Goal: Information Seeking & Learning: Find specific page/section

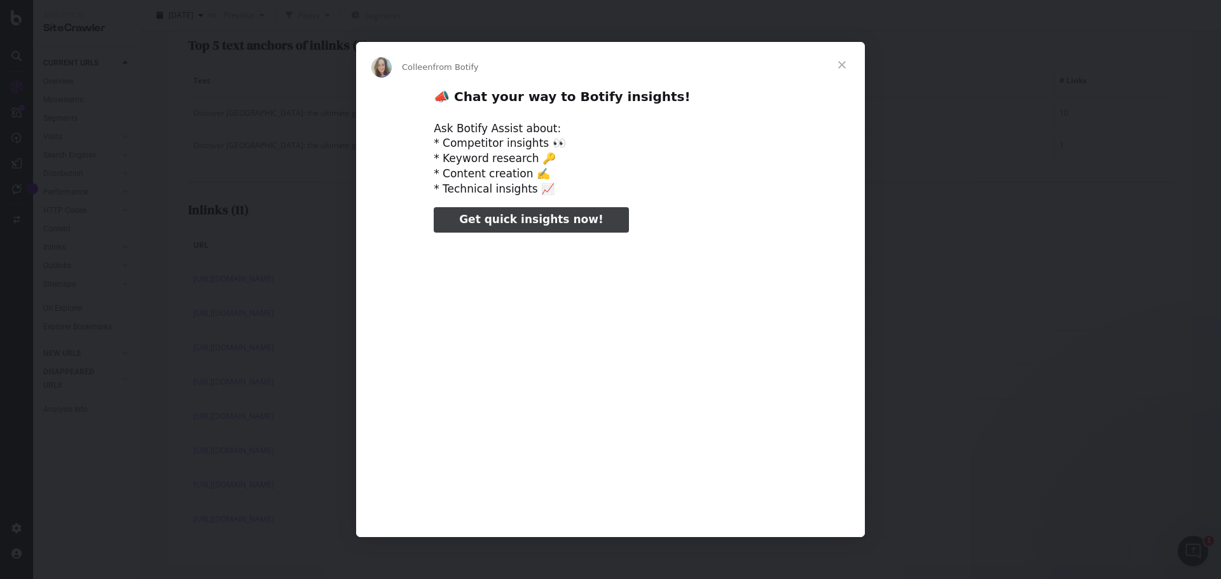
type input "132641"
click at [842, 58] on span "Close" at bounding box center [842, 65] width 46 height 46
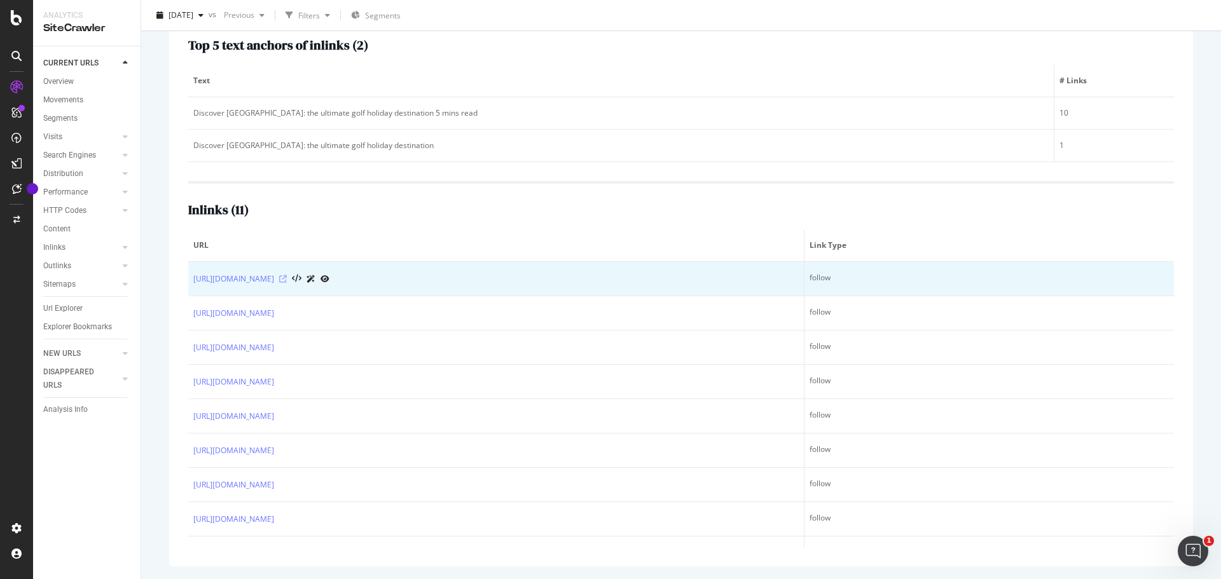
click at [287, 277] on icon at bounding box center [283, 279] width 8 height 8
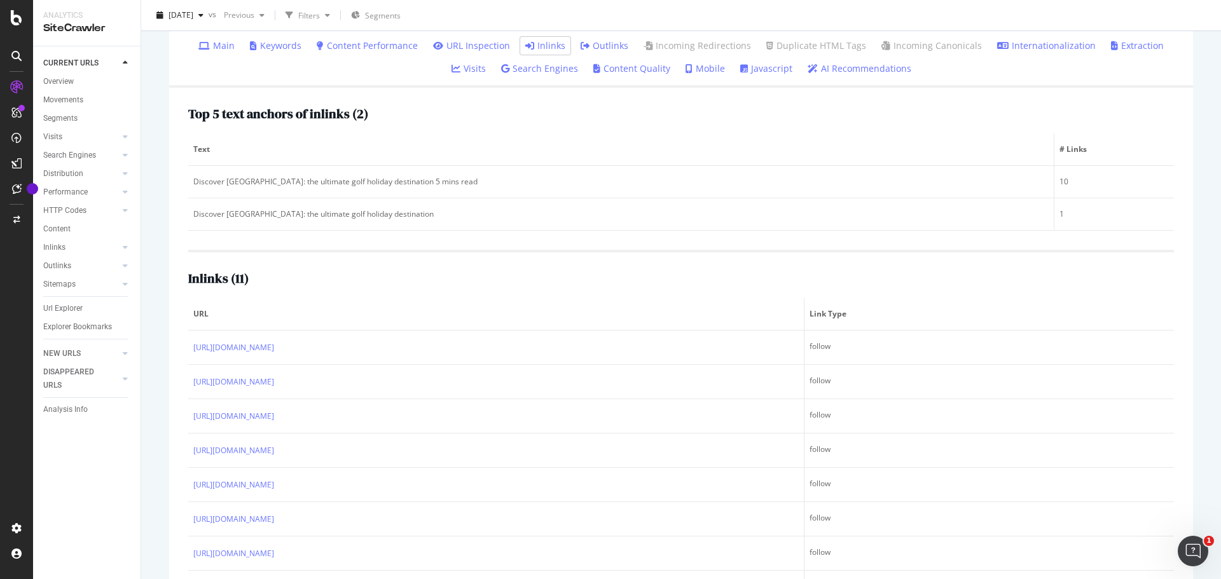
scroll to position [252, 0]
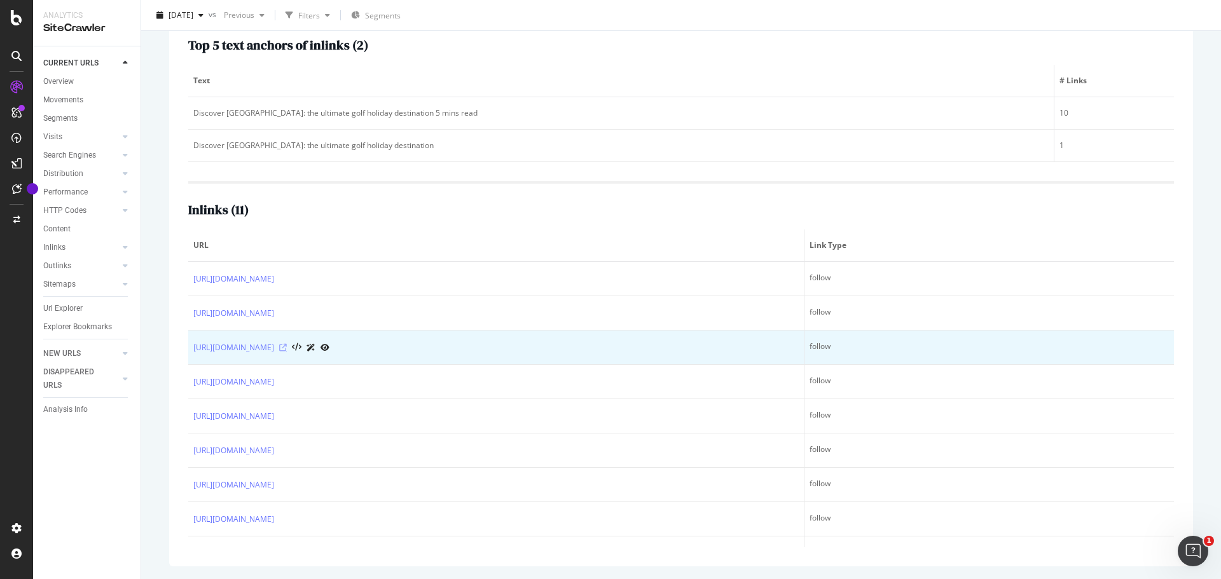
click at [287, 346] on icon at bounding box center [283, 348] width 8 height 8
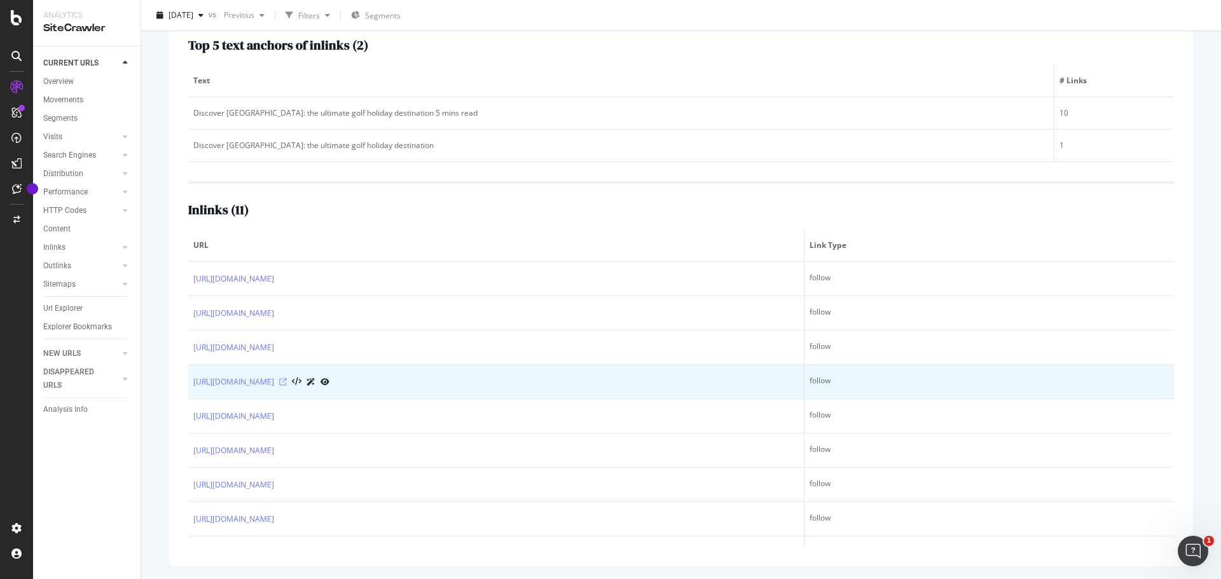
click at [287, 384] on icon at bounding box center [283, 382] width 8 height 8
click at [287, 380] on icon at bounding box center [283, 382] width 8 height 8
click at [287, 383] on icon at bounding box center [283, 382] width 8 height 8
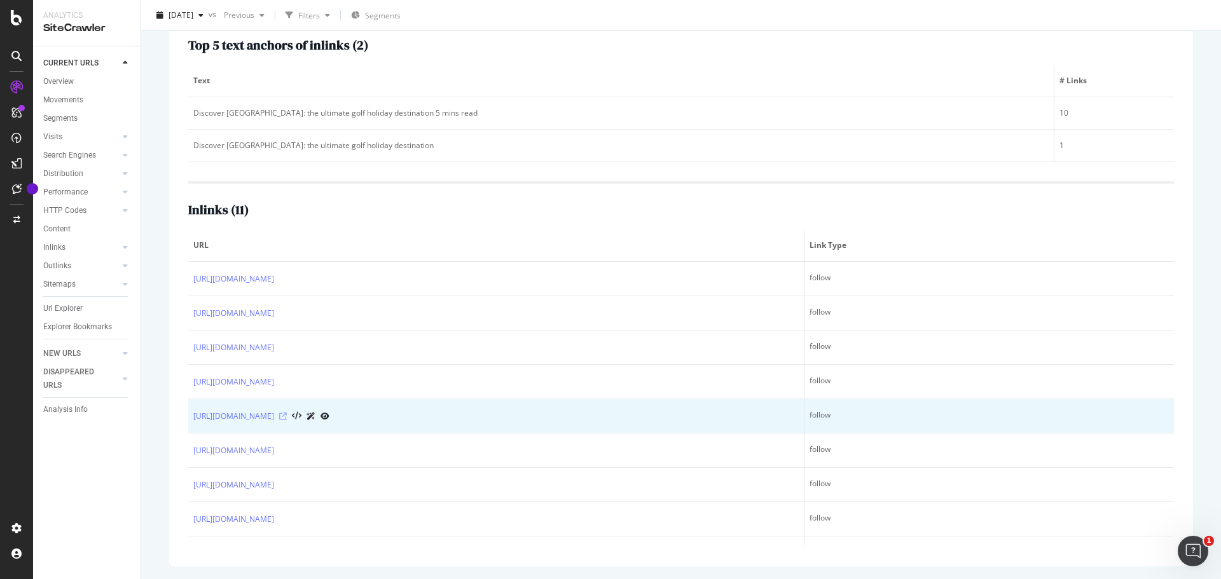
click at [287, 416] on icon at bounding box center [283, 417] width 8 height 8
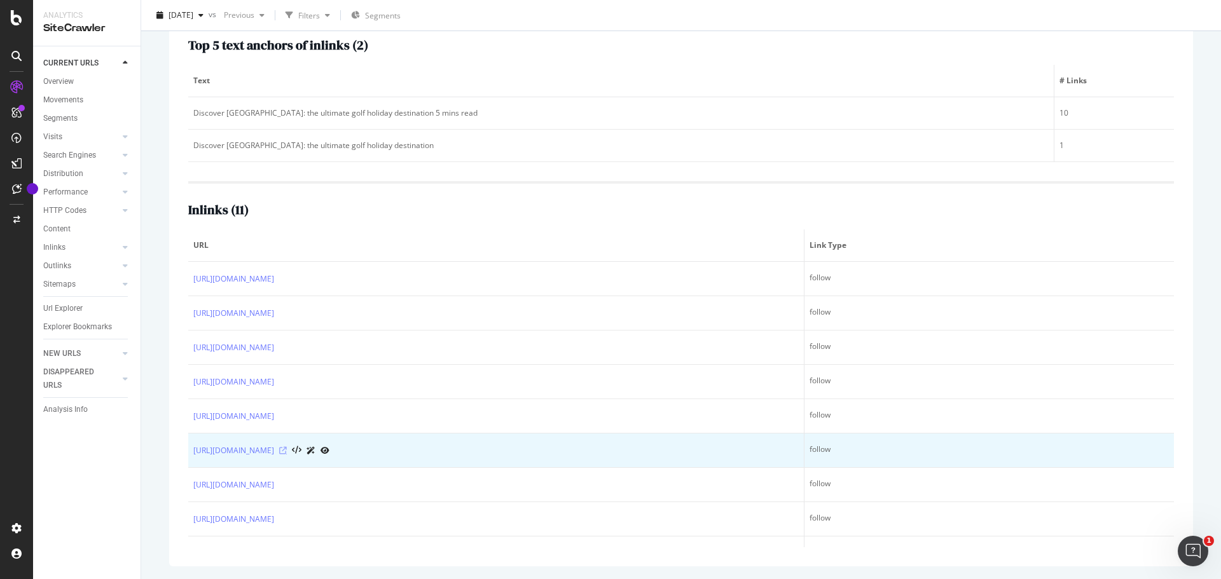
click at [287, 448] on icon at bounding box center [283, 451] width 8 height 8
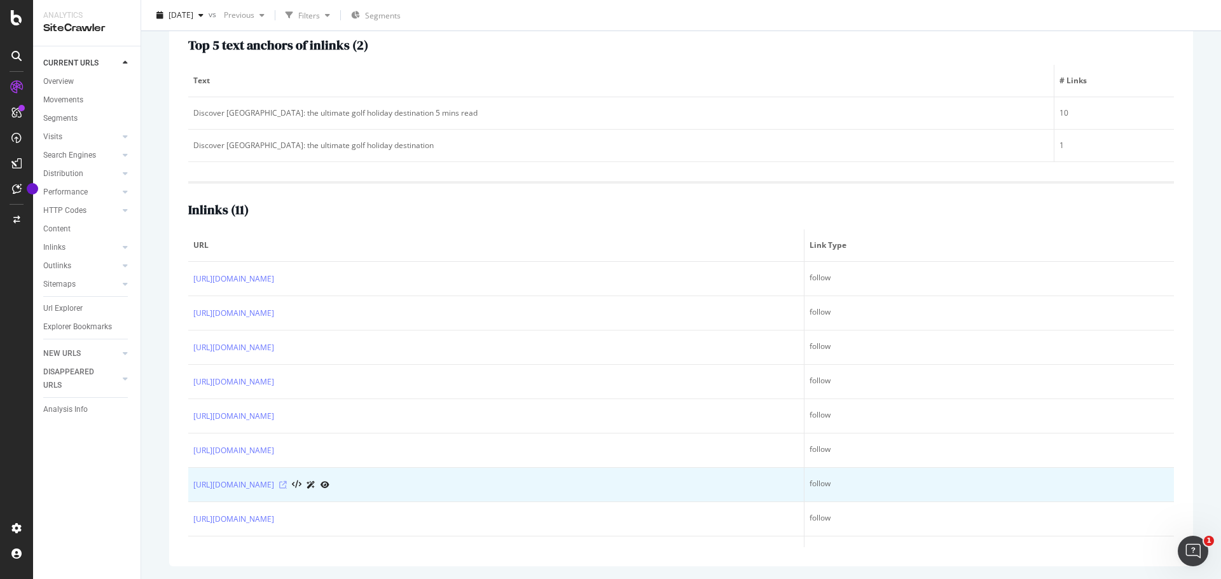
click at [287, 481] on icon at bounding box center [283, 485] width 8 height 8
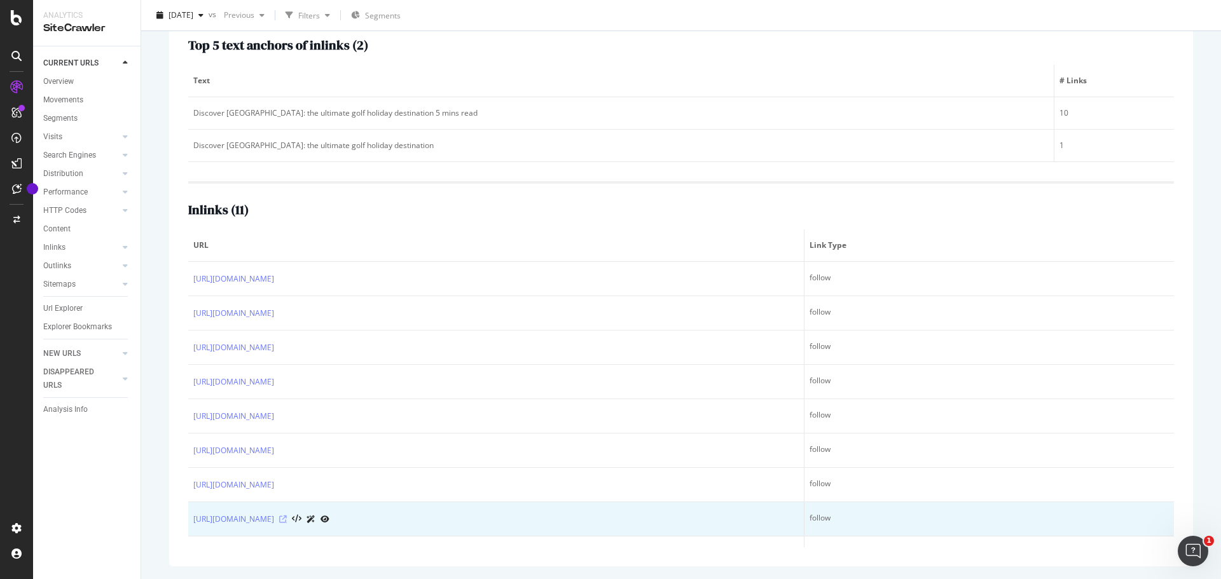
click at [287, 518] on icon at bounding box center [283, 520] width 8 height 8
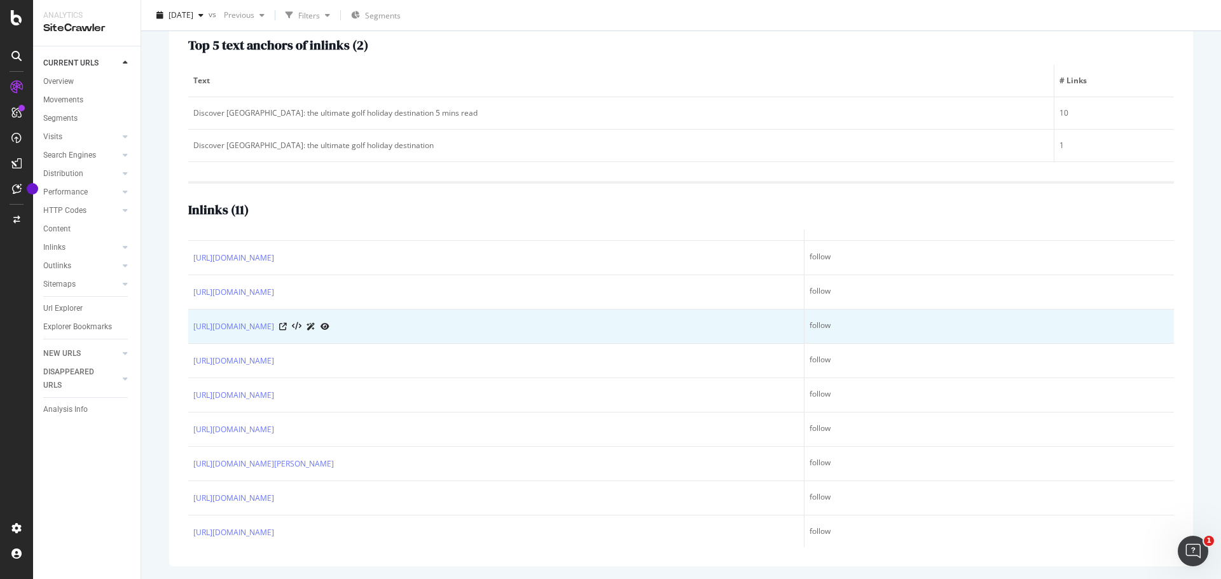
scroll to position [92, 0]
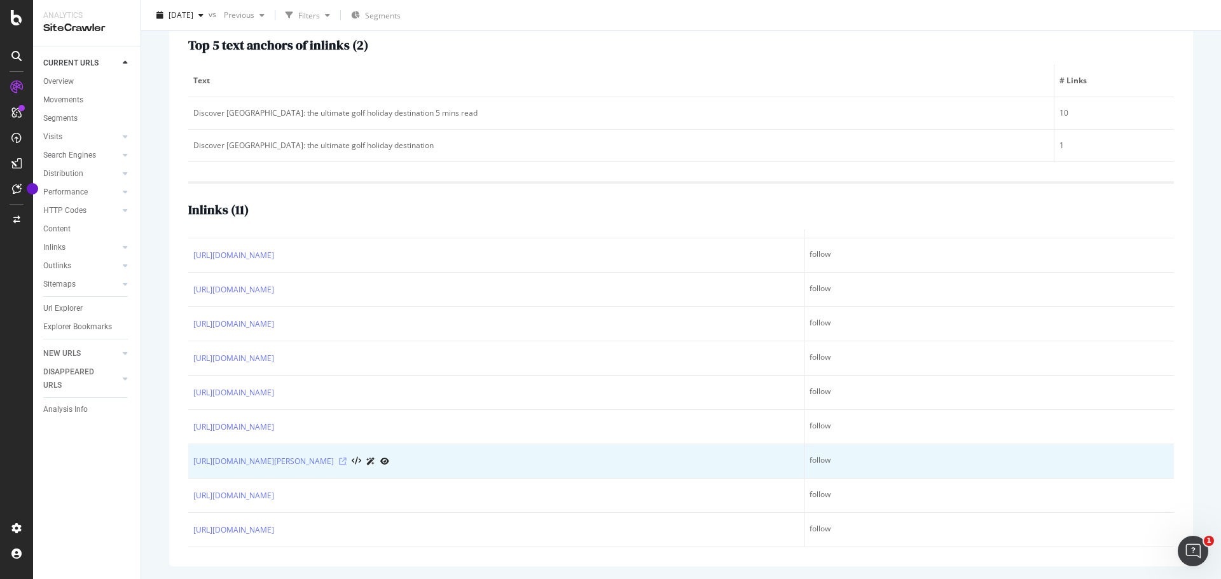
click at [347, 460] on icon at bounding box center [343, 462] width 8 height 8
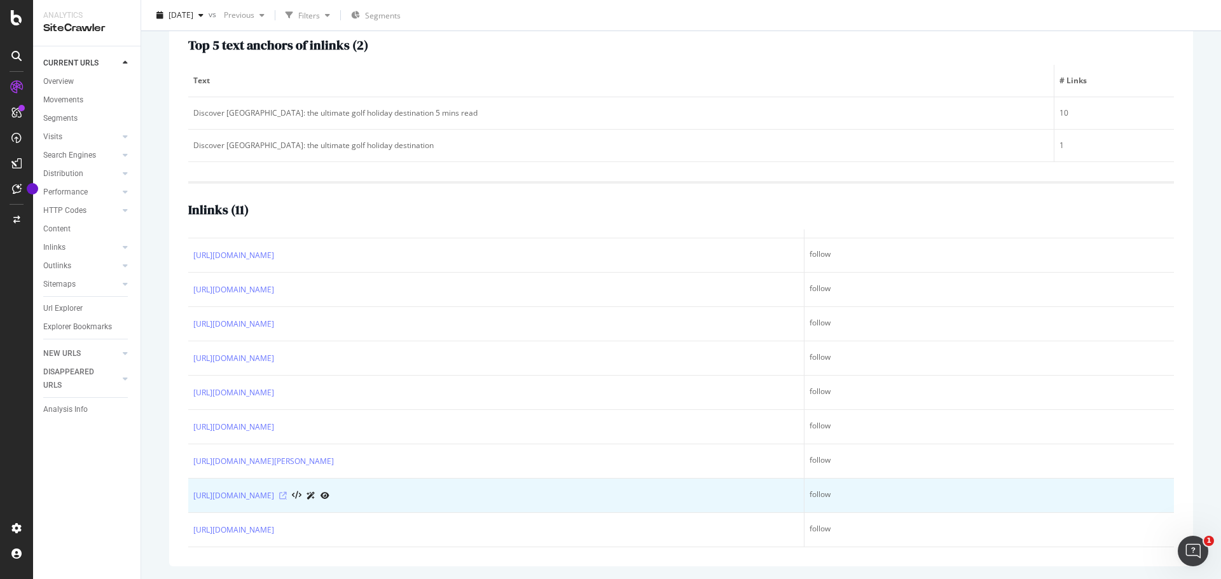
click at [287, 498] on icon at bounding box center [283, 496] width 8 height 8
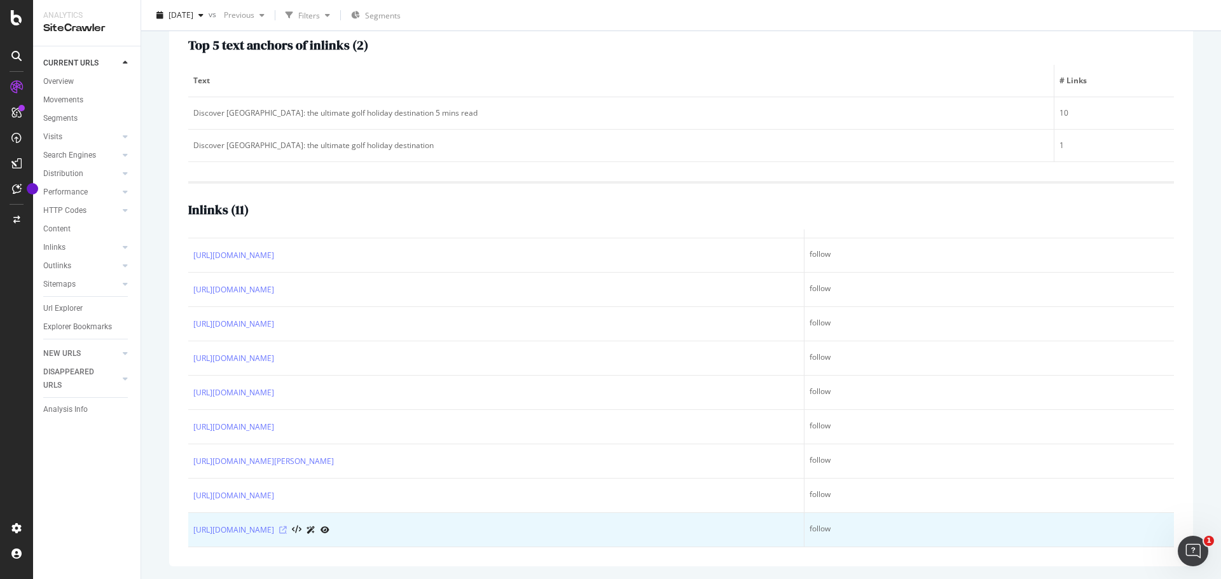
click at [287, 532] on icon at bounding box center [283, 530] width 8 height 8
click at [287, 533] on icon at bounding box center [283, 530] width 8 height 8
